Goal: Answer question/provide support: Share knowledge or assist other users

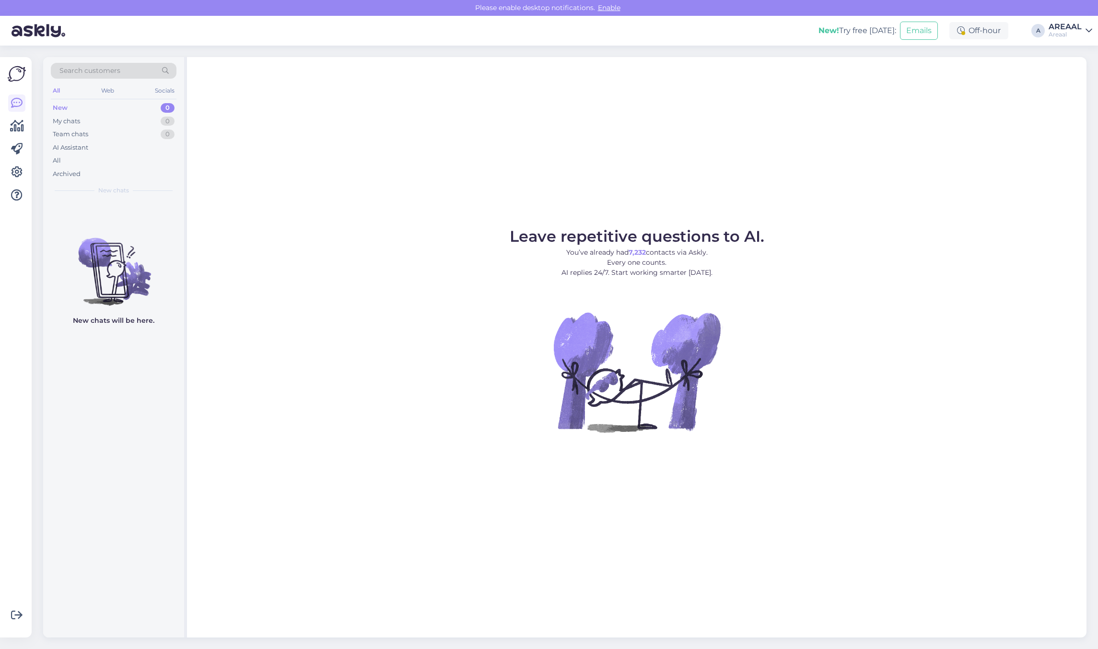
click at [614, 113] on div "Leave repetitive questions to AI. You’ve already had 7,232 contacts via Askly. …" at bounding box center [637, 347] width 900 height 580
click at [877, 86] on div "Leave repetitive questions to AI. You’ve already had 7,232 contacts via Askly. …" at bounding box center [637, 347] width 900 height 580
click at [1024, 152] on div "Leave repetitive questions to AI. You’ve already had 7,232 contacts via Askly. …" at bounding box center [637, 347] width 900 height 580
click at [150, 159] on div "All" at bounding box center [114, 160] width 126 height 13
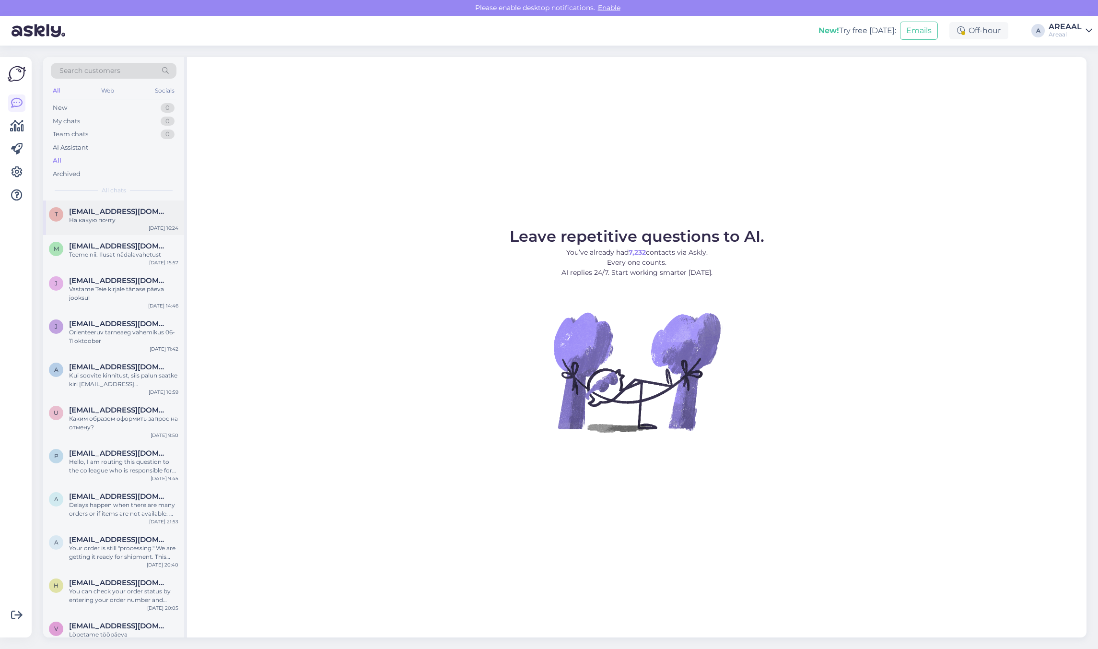
click at [130, 214] on span "[EMAIL_ADDRESS][DOMAIN_NAME]" at bounding box center [119, 211] width 100 height 9
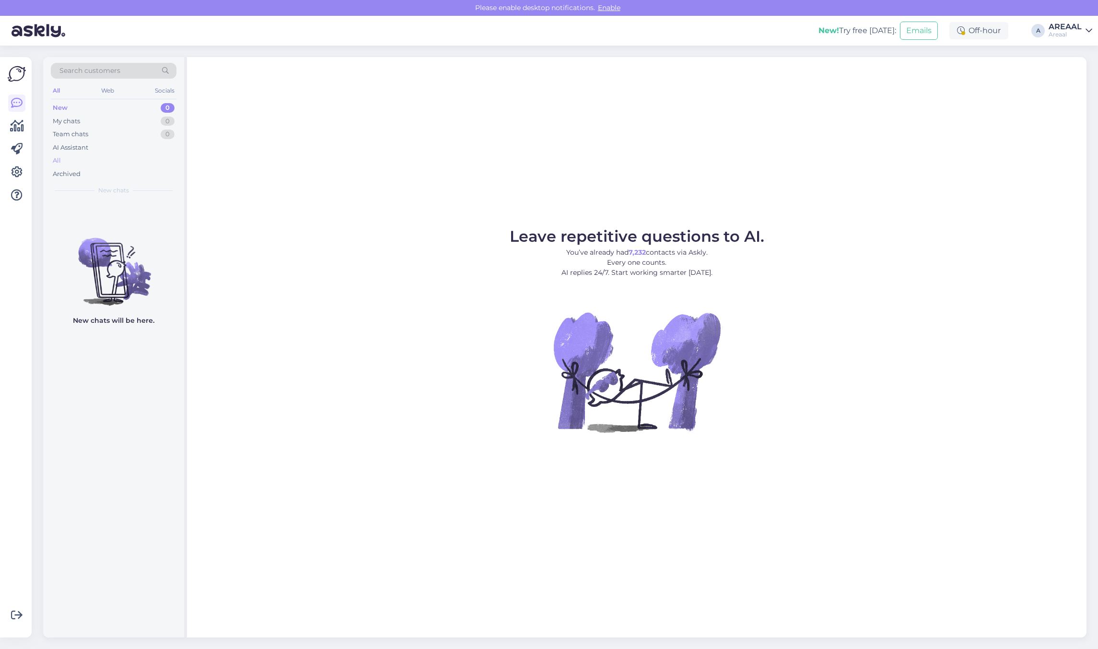
click at [65, 157] on div "All" at bounding box center [114, 160] width 126 height 13
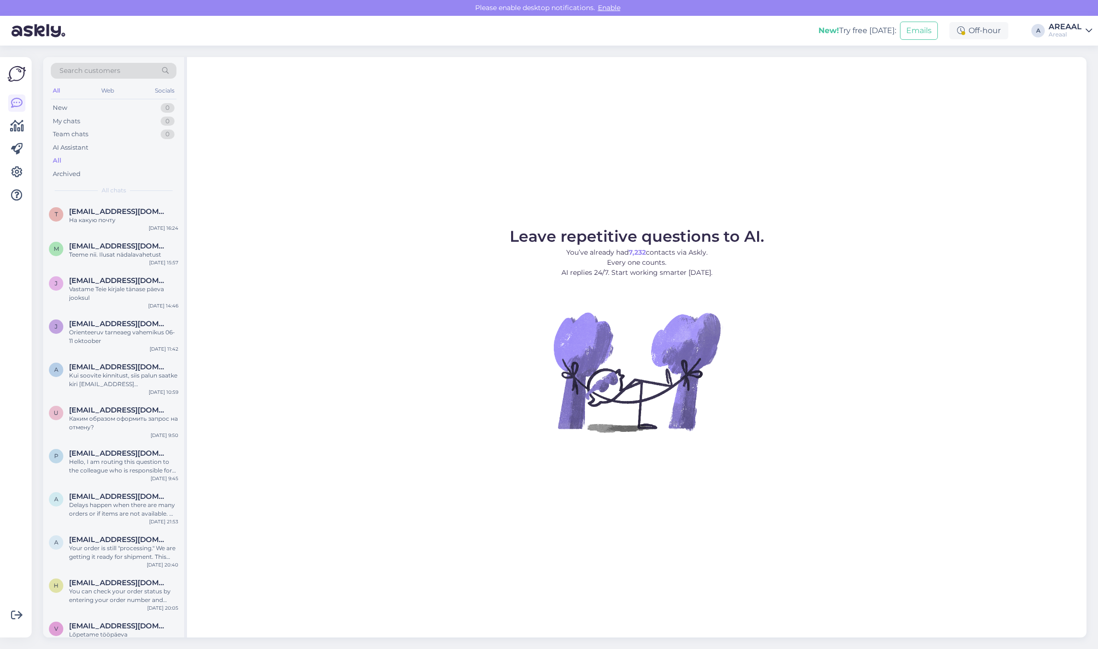
click at [694, 187] on div "Leave repetitive questions to AI. You’ve already had 7,232 contacts via Askly. …" at bounding box center [637, 347] width 900 height 580
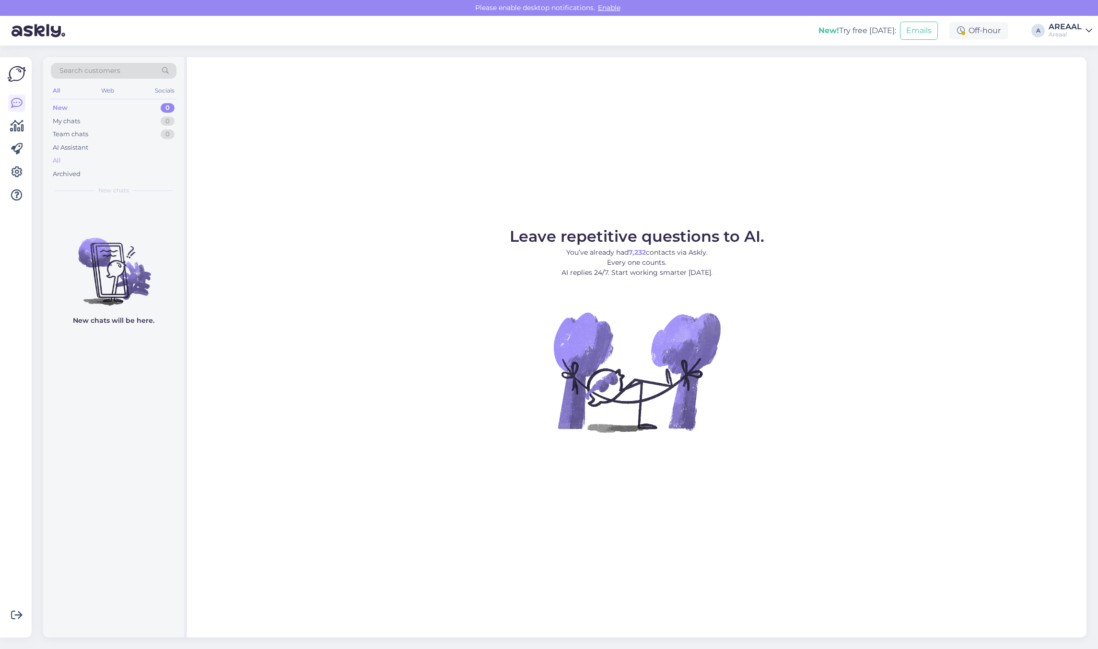
click at [100, 159] on div "All" at bounding box center [114, 160] width 126 height 13
click at [66, 167] on div "Archived" at bounding box center [114, 173] width 126 height 13
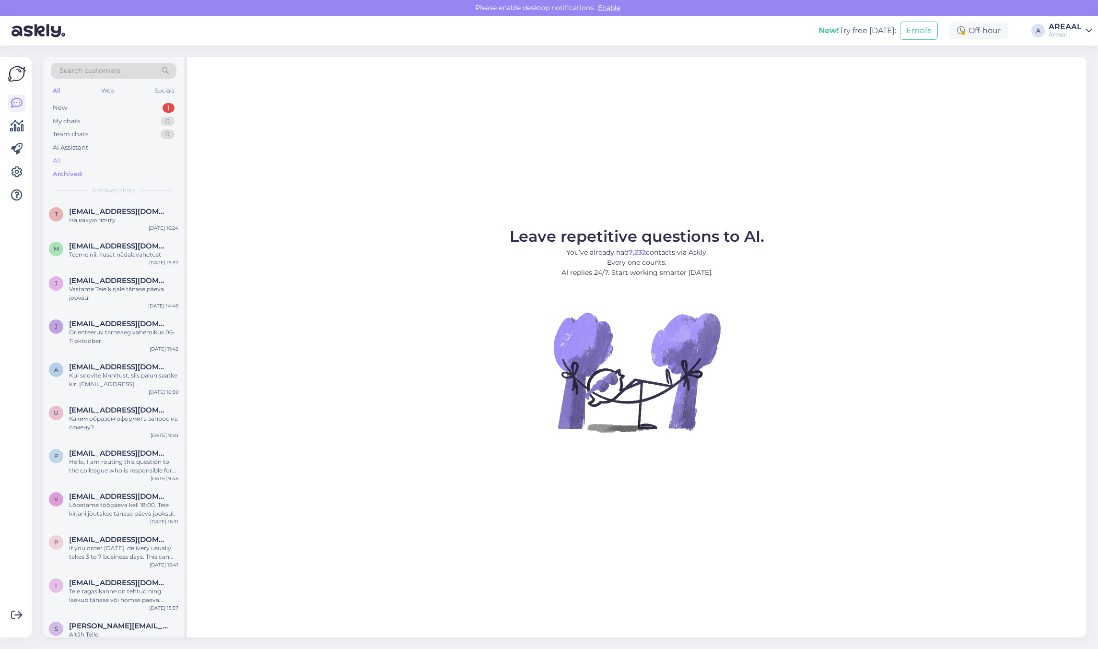
click at [70, 159] on div "All" at bounding box center [114, 160] width 126 height 13
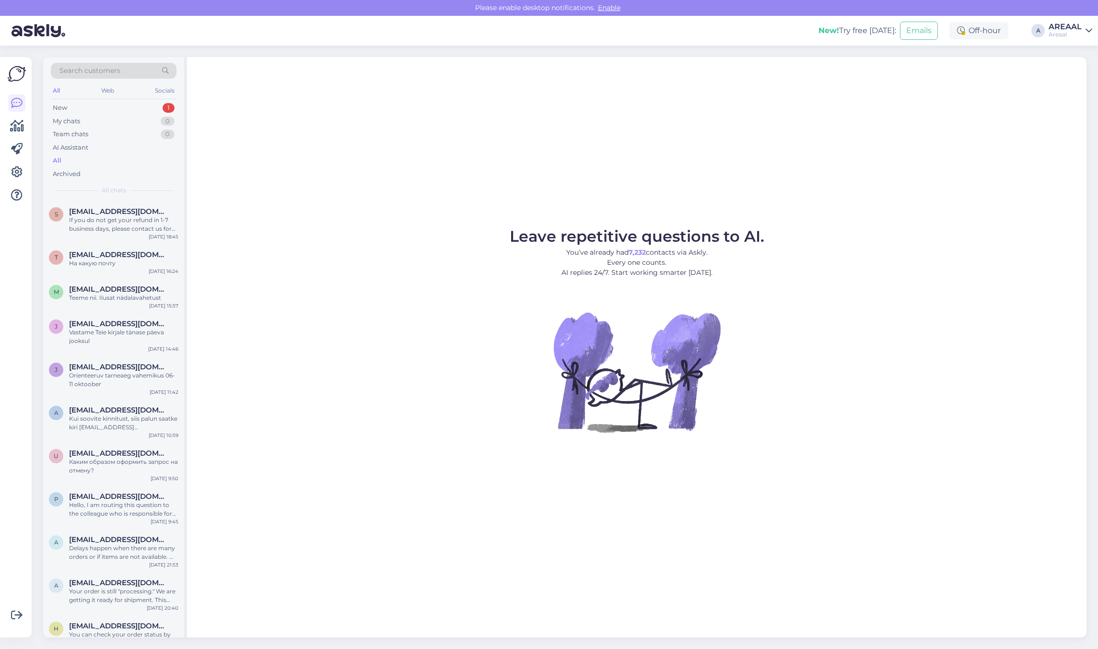
click at [111, 205] on div "s sashababiy797@gmail.com If you do not get your refund in 1-7 business days, p…" at bounding box center [113, 221] width 141 height 43
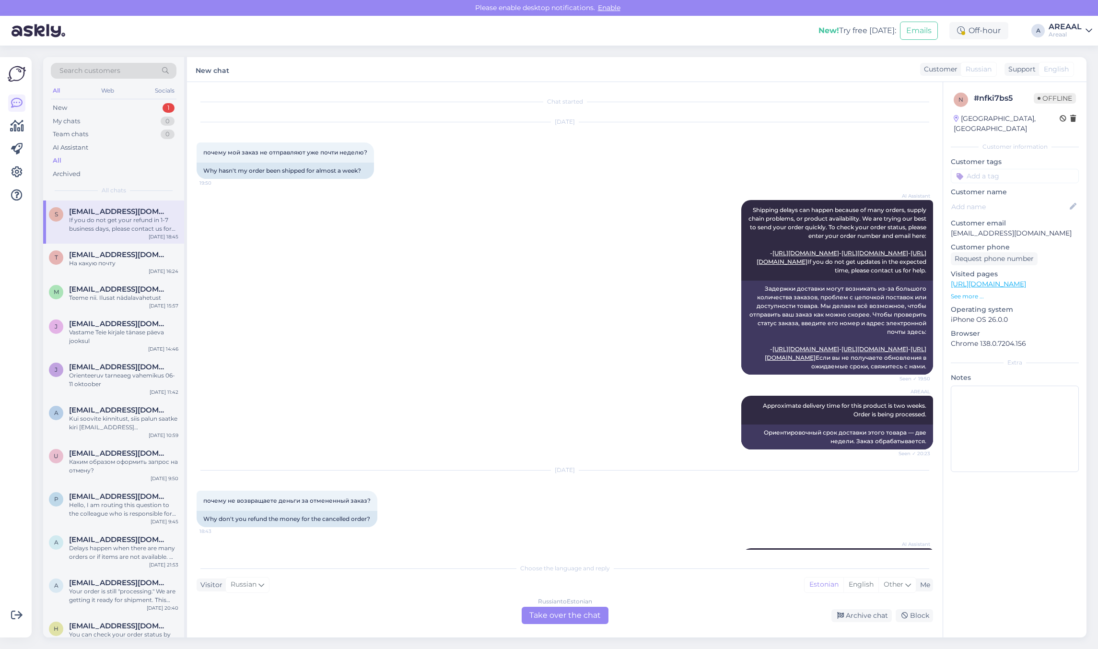
click at [998, 228] on p "[EMAIL_ADDRESS][DOMAIN_NAME]" at bounding box center [1015, 233] width 128 height 10
copy p "[EMAIL_ADDRESS][DOMAIN_NAME]"
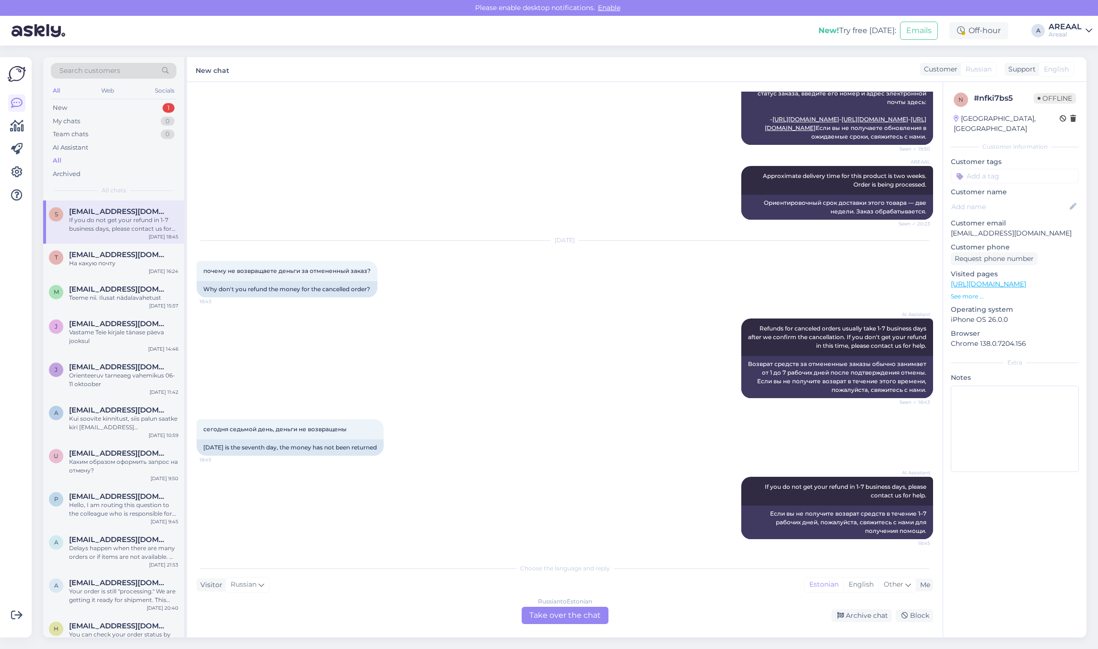
click at [569, 610] on div "Russian to Estonian Take over the chat" at bounding box center [565, 615] width 87 height 17
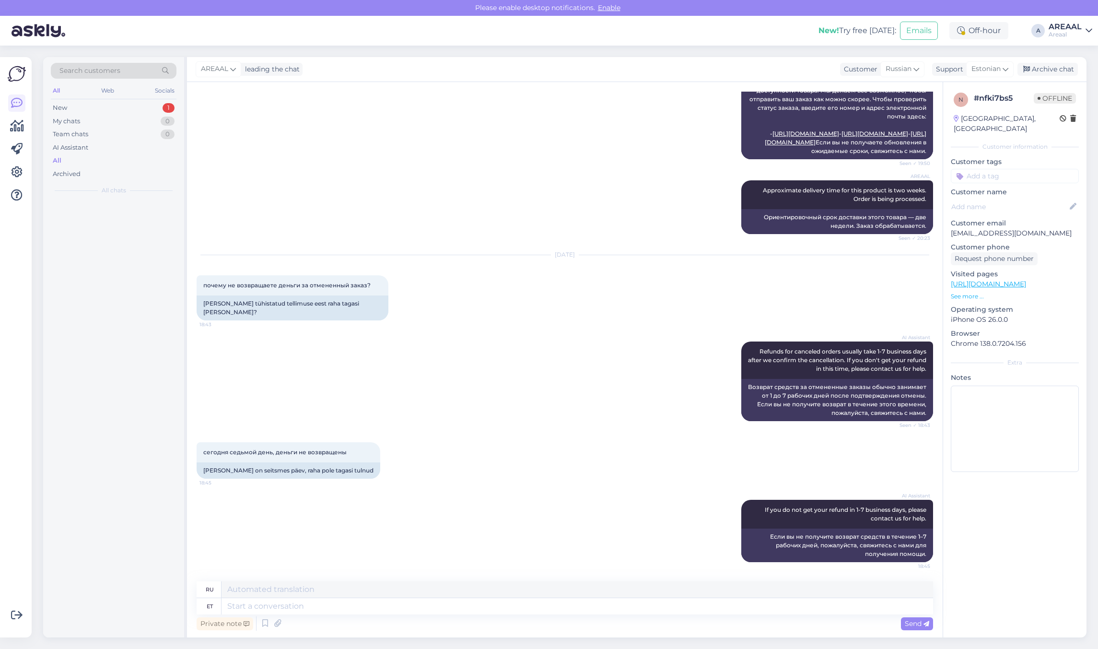
scroll to position [266, 0]
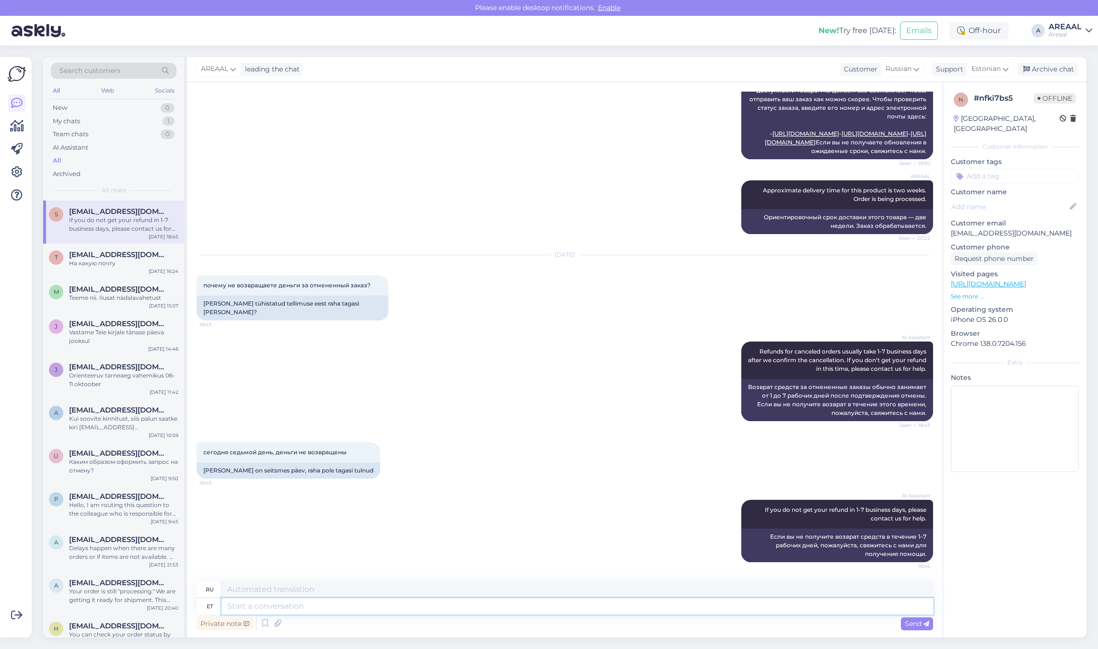
click at [564, 607] on textarea at bounding box center [578, 606] width 712 height 16
type textarea "Card pay"
type textarea "Карта"
type textarea "Card payment re"
type textarea "Оплата картой"
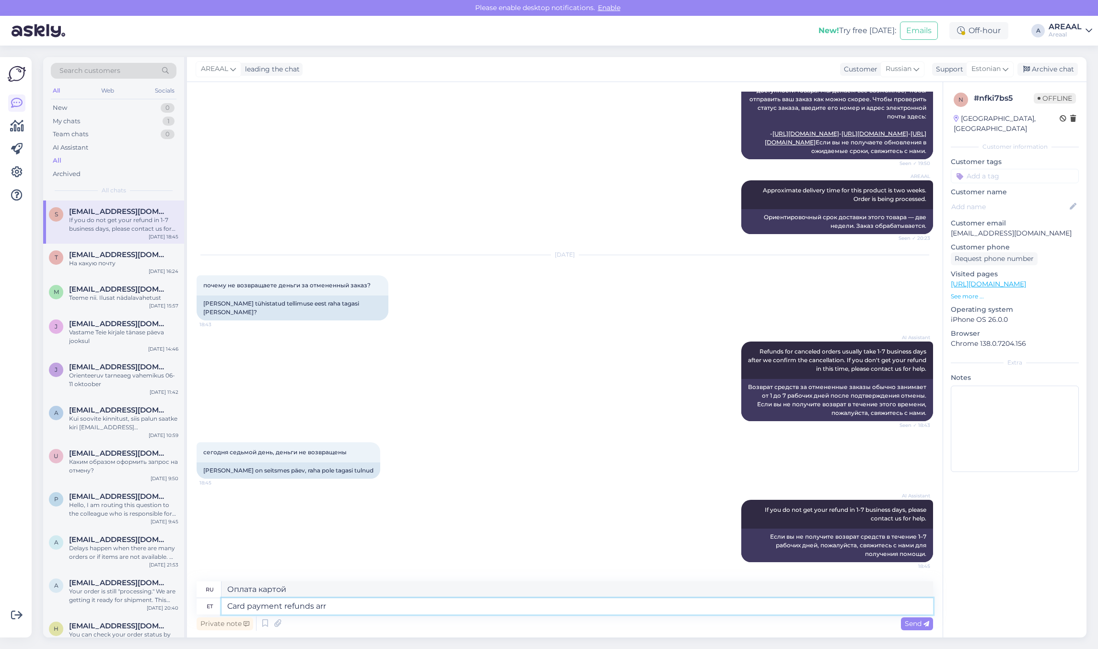
type textarea "Card payment refunds arri"
type textarea "Возврат платежей по карте"
type textarea "Card payment refunds arrive wit"
type textarea "Возврат средств за оплату картой поступает"
type textarea "Card payment refunds arrive within 10"
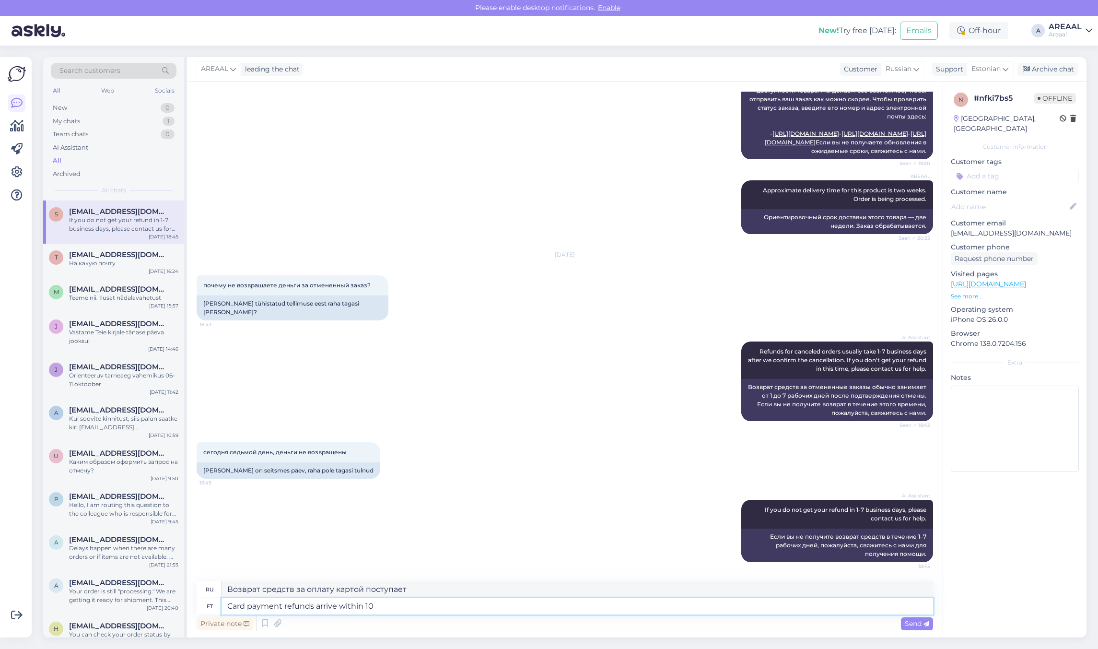
type textarea "Возврат средств за оплату картой поступает в течение"
type textarea "Card payment refunds arrive within 10 wk"
type textarea "Возврат средств за оплату картой осуществляется в течение 10"
type textarea "Card payment refunds arrive within 10 working days"
type textarea "Возврат средств за оплату картой осуществляется в течение 10 рабочих дней."
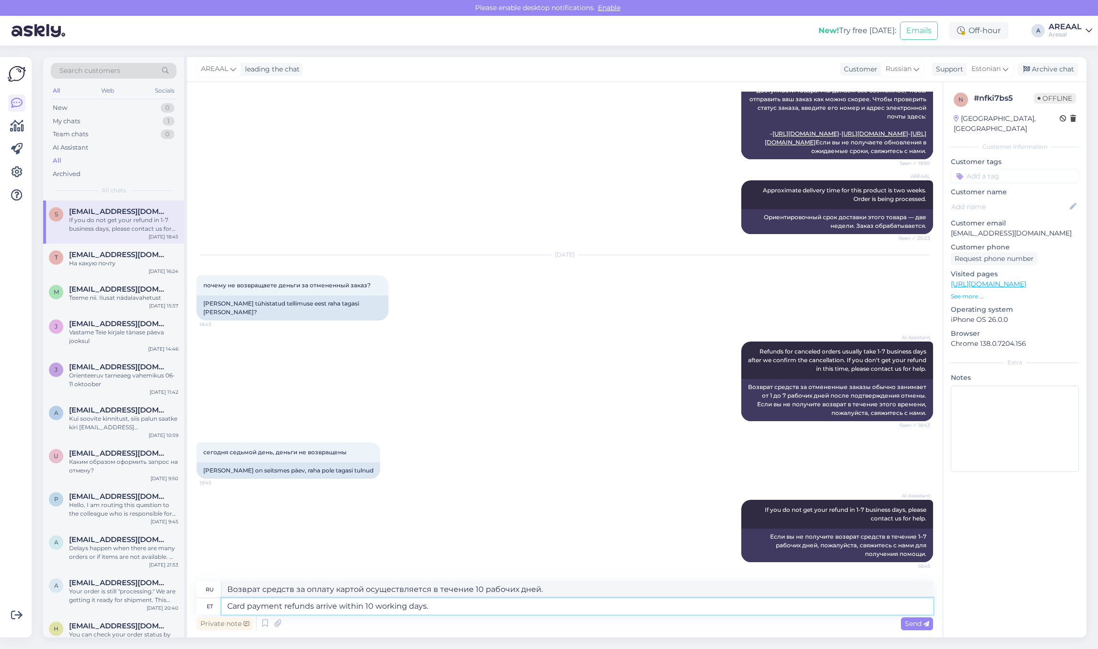
type textarea "Card payment refunds arrive within 10 working days."
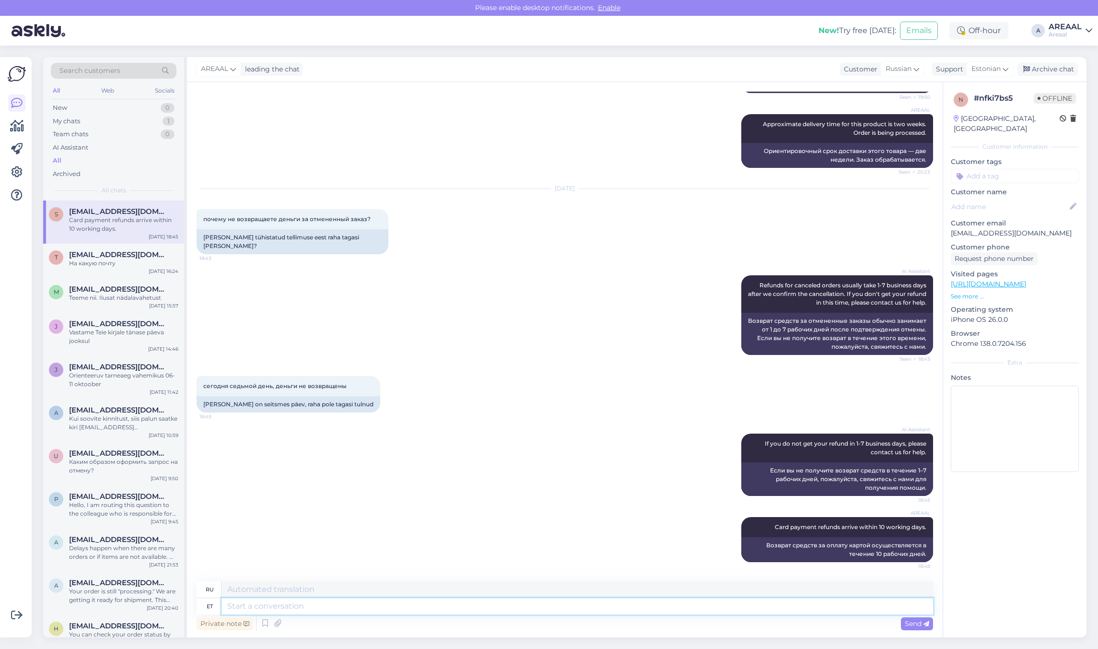
click at [562, 603] on textarea at bounding box center [578, 606] width 712 height 16
paste textarea "[URL][DOMAIN_NAME]"
type textarea "[URL][DOMAIN_NAME]"
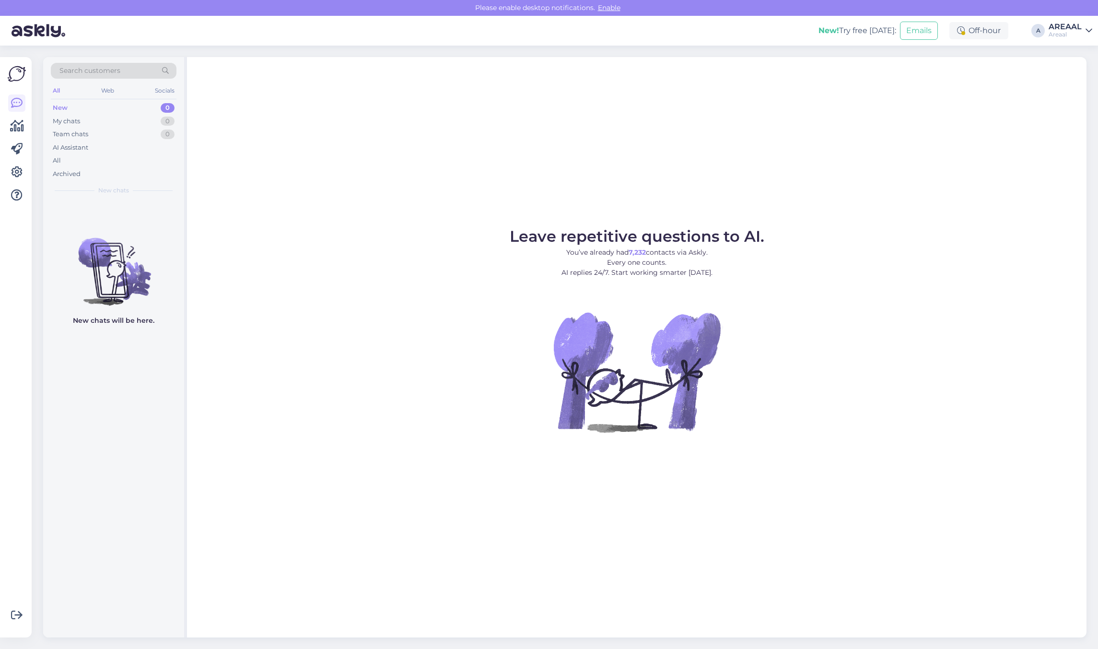
click at [106, 162] on div "All" at bounding box center [114, 160] width 126 height 13
click at [100, 153] on div "AI Assistant" at bounding box center [114, 147] width 126 height 13
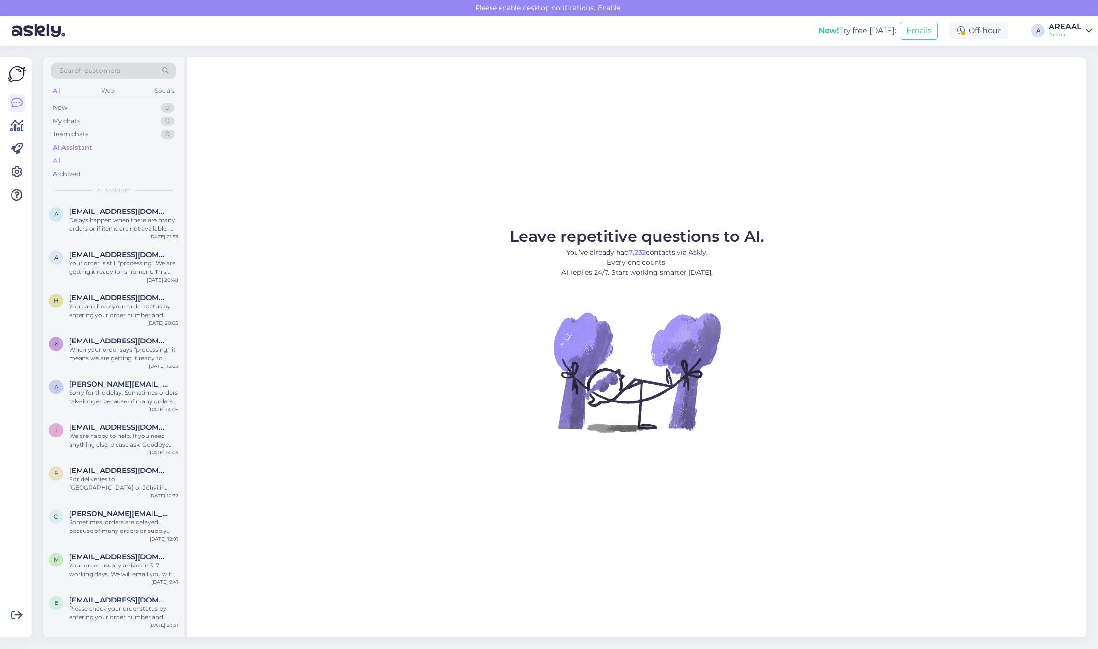
click at [101, 156] on div "All" at bounding box center [114, 160] width 126 height 13
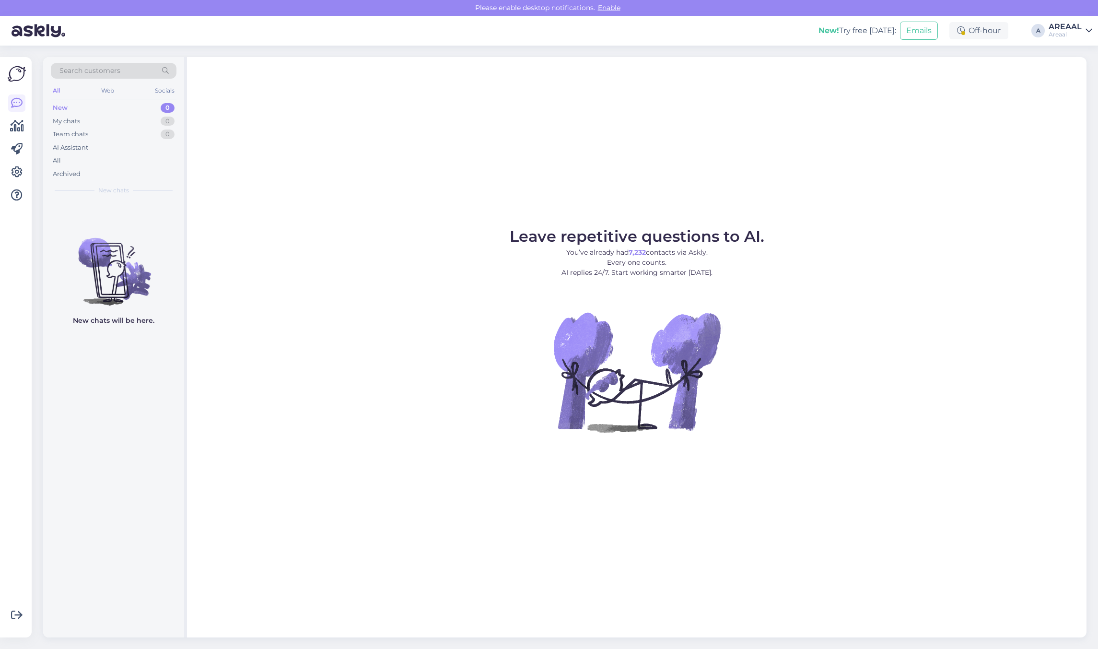
click at [116, 172] on div "Archived" at bounding box center [114, 173] width 126 height 13
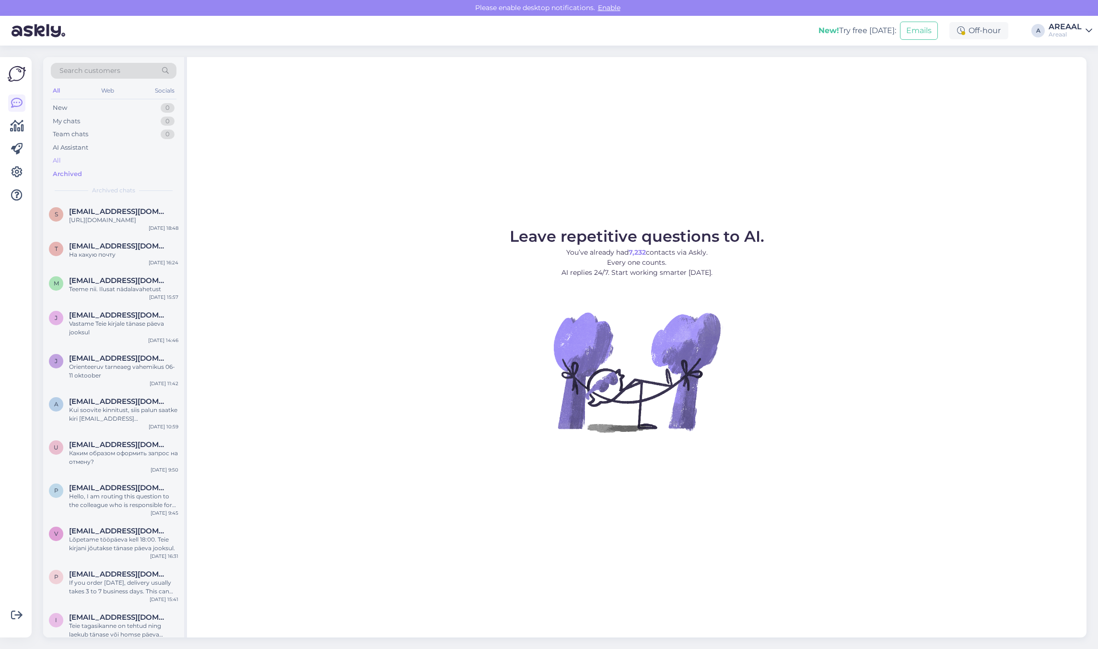
click at [115, 161] on div "All" at bounding box center [114, 160] width 126 height 13
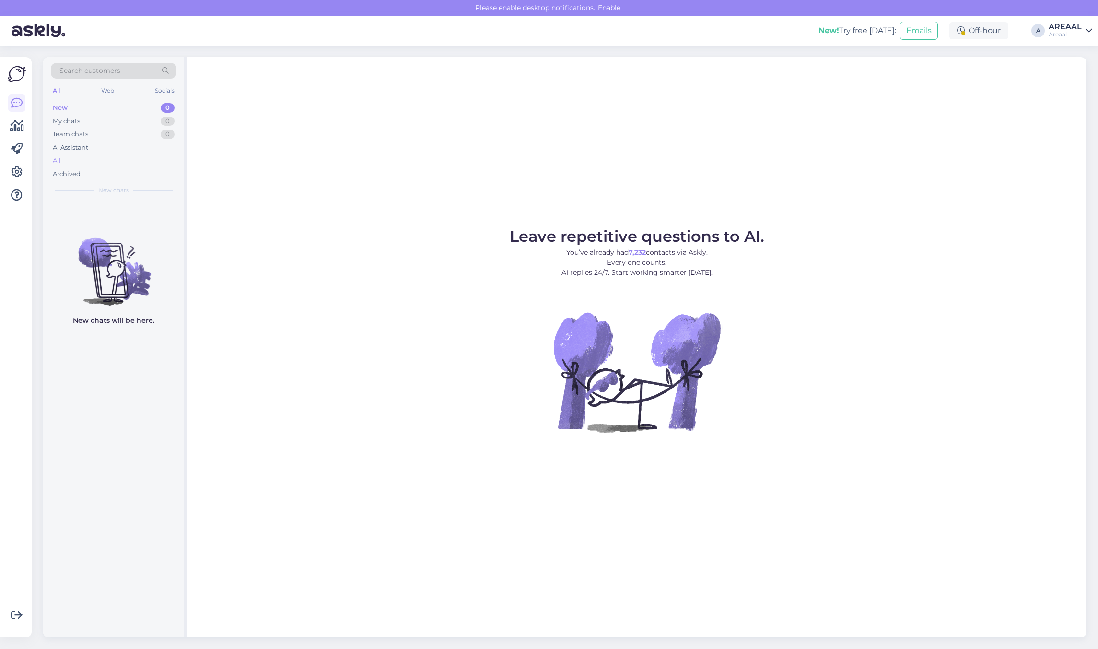
click at [101, 163] on div "All" at bounding box center [114, 160] width 126 height 13
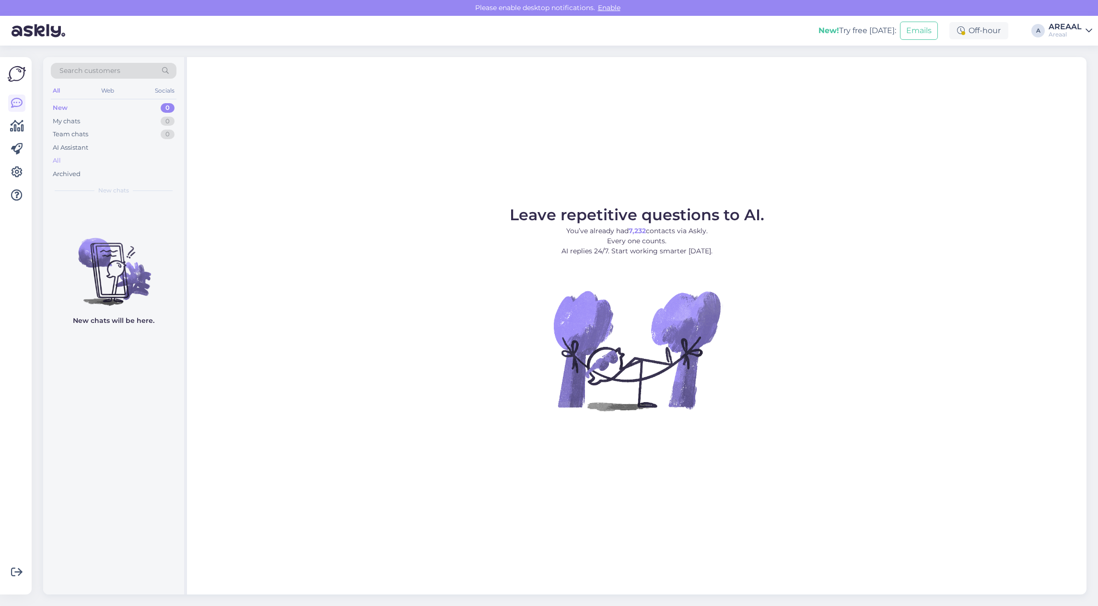
click at [99, 161] on div "All" at bounding box center [114, 160] width 126 height 13
click at [128, 162] on div "All" at bounding box center [114, 160] width 126 height 13
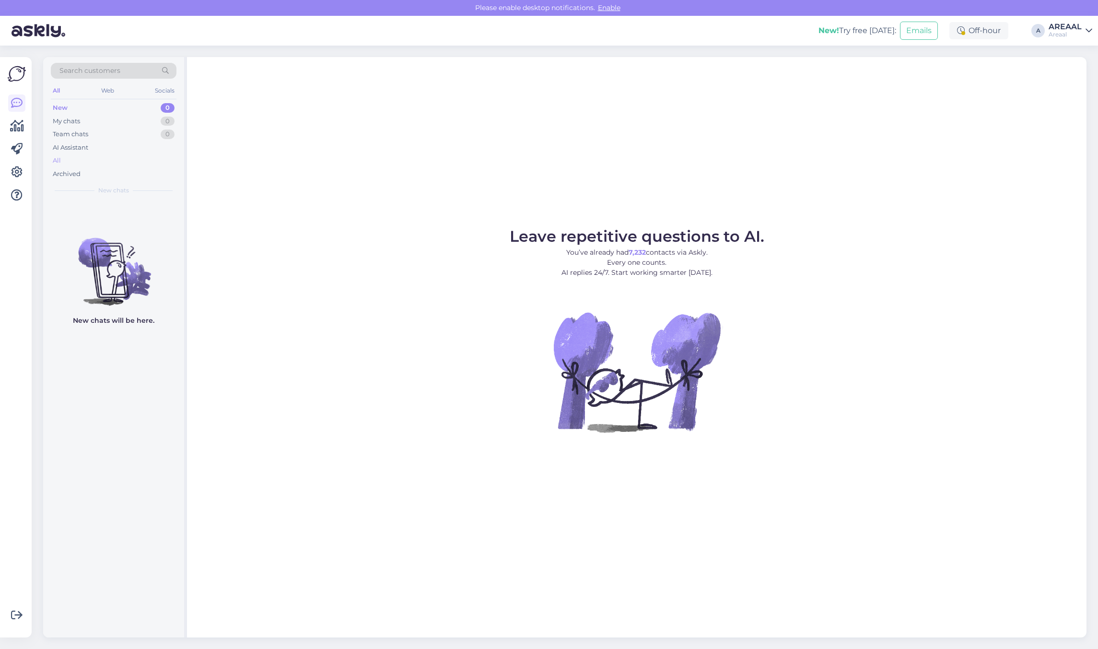
click at [70, 159] on div "All" at bounding box center [114, 160] width 126 height 13
